Goal: Information Seeking & Learning: Learn about a topic

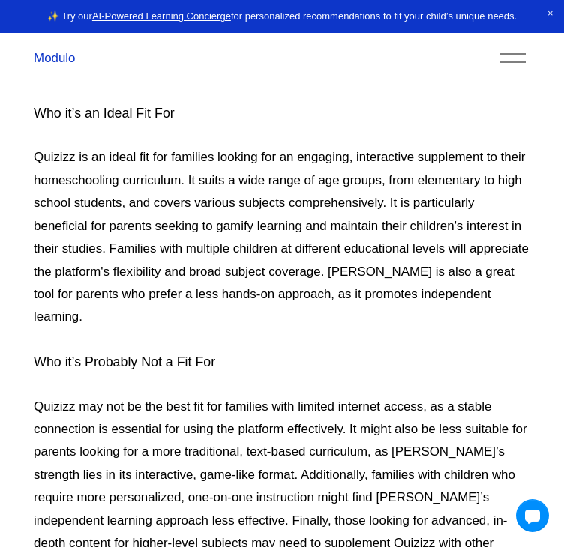
scroll to position [3988, 0]
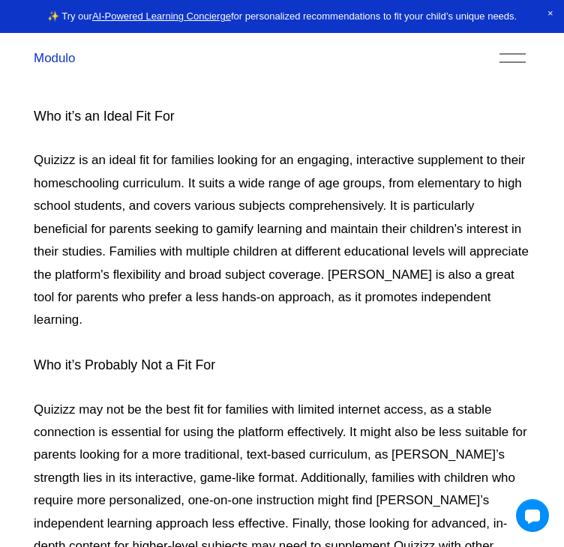
click at [345, 59] on div "Modulo" at bounding box center [263, 58] width 459 height 18
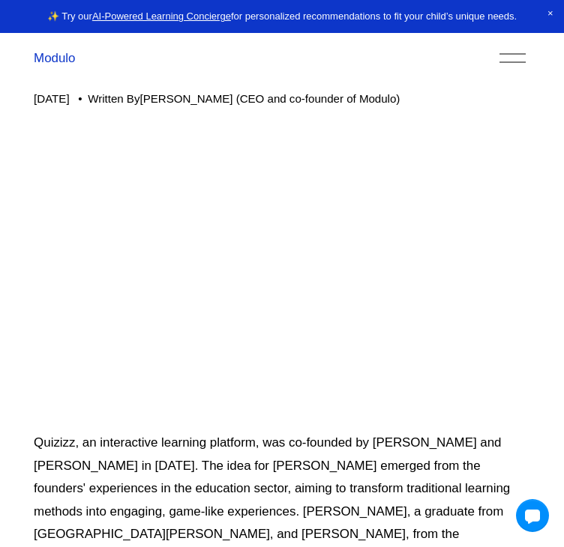
scroll to position [0, 0]
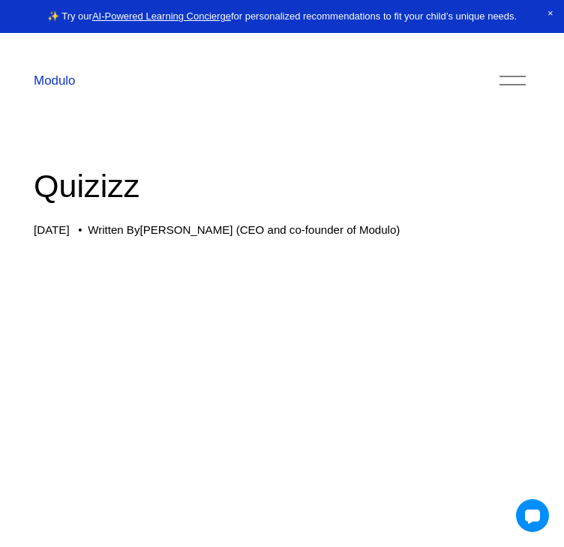
drag, startPoint x: 22, startPoint y: 202, endPoint x: 385, endPoint y: 209, distance: 362.9
click at [385, 223] on div "[DATE] Written By [PERSON_NAME] (CEO and co-founder of Modulo)" at bounding box center [282, 229] width 496 height 13
copy div "[DATE] Written By [PERSON_NAME] (CEO and co-founder of Modulo)"
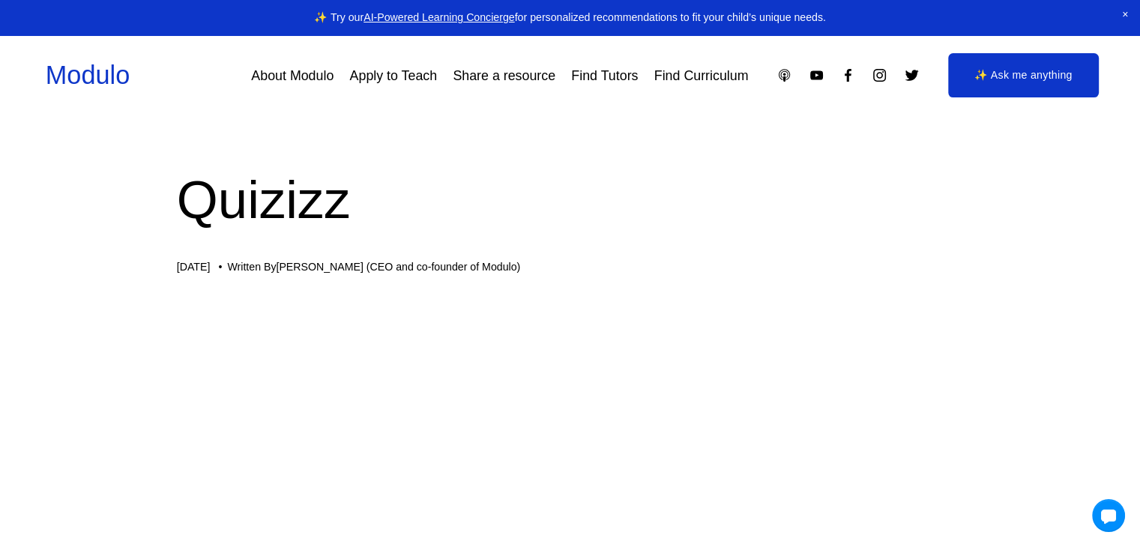
click at [559, 173] on h1 "Quizizz" at bounding box center [570, 200] width 787 height 74
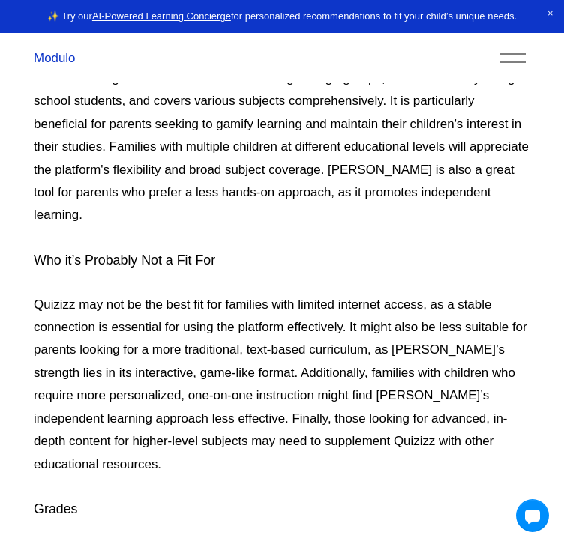
scroll to position [4093, 0]
